Goal: Find specific page/section: Find specific page/section

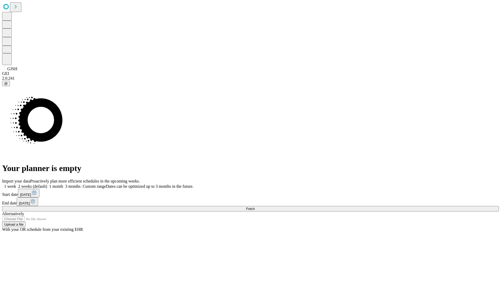
click at [254, 207] on span "Fetch" at bounding box center [250, 209] width 9 height 4
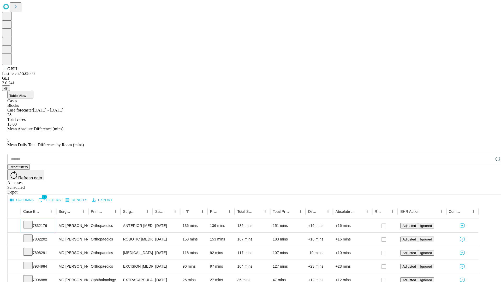
click at [31, 221] on icon at bounding box center [27, 223] width 5 height 5
